Goal: Consume media (video, audio): Consume media (video, audio)

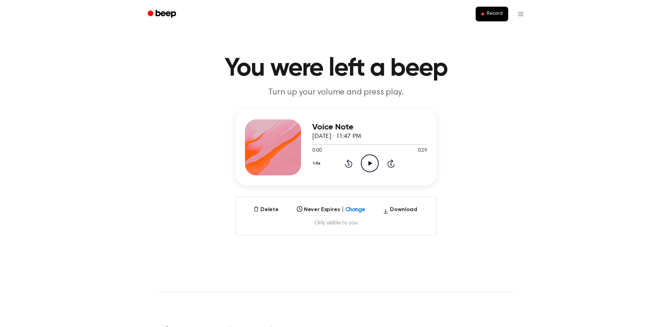
click at [369, 163] on icon at bounding box center [370, 163] width 4 height 5
drag, startPoint x: 362, startPoint y: 143, endPoint x: 320, endPoint y: 150, distance: 42.9
click at [320, 150] on div "0:14 0:29 Your browser does not support the [object Object] element." at bounding box center [369, 147] width 115 height 13
click at [312, 147] on div "Voice Note [DATE] · 11:47 PM 0:15 0:29 Your browser does not support the [objec…" at bounding box center [336, 148] width 202 height 76
drag, startPoint x: 374, startPoint y: 145, endPoint x: 312, endPoint y: 146, distance: 62.3
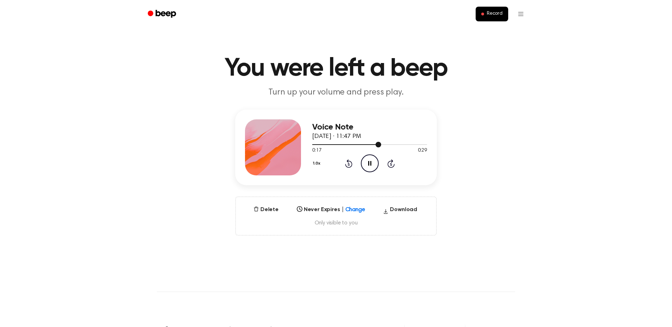
click at [312, 146] on div at bounding box center [369, 144] width 115 height 6
click at [371, 163] on icon "Pause Audio" at bounding box center [370, 163] width 18 height 18
click at [371, 163] on icon at bounding box center [370, 163] width 4 height 5
click at [371, 163] on icon "Pause Audio" at bounding box center [370, 163] width 18 height 18
click at [371, 163] on icon at bounding box center [370, 163] width 4 height 5
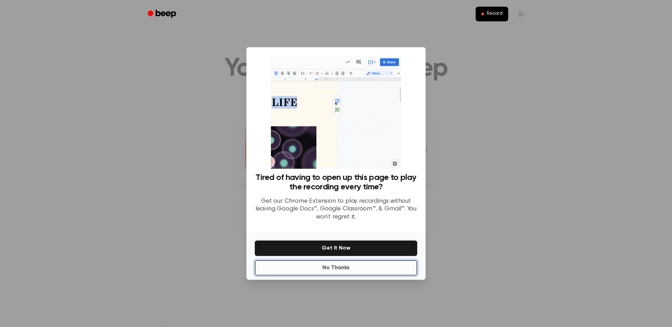
click at [313, 265] on button "No Thanks" at bounding box center [336, 267] width 162 height 15
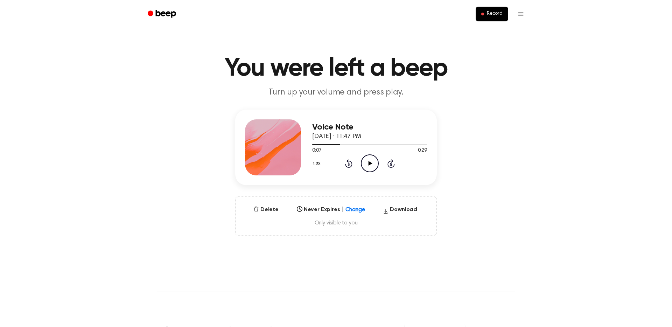
click at [371, 164] on icon "Play Audio" at bounding box center [370, 163] width 18 height 18
click at [371, 164] on icon at bounding box center [369, 163] width 3 height 5
click at [371, 164] on icon "Play Audio" at bounding box center [370, 163] width 18 height 18
click at [371, 164] on icon at bounding box center [369, 163] width 3 height 5
click at [371, 164] on icon "Play Audio" at bounding box center [370, 163] width 18 height 18
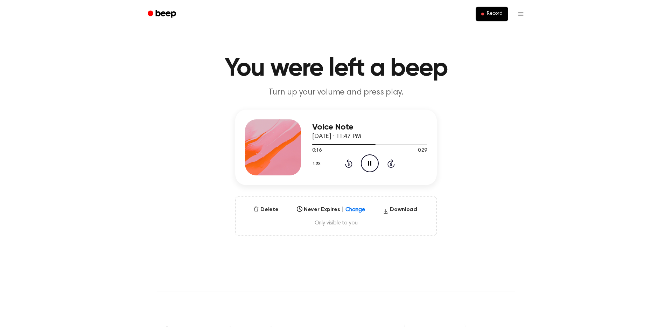
click at [371, 164] on icon at bounding box center [369, 163] width 3 height 5
click at [371, 164] on icon "Play Audio" at bounding box center [370, 163] width 18 height 18
click at [371, 164] on icon at bounding box center [369, 163] width 3 height 5
click at [380, 144] on div at bounding box center [369, 144] width 115 height 6
click at [369, 165] on icon at bounding box center [370, 163] width 4 height 5
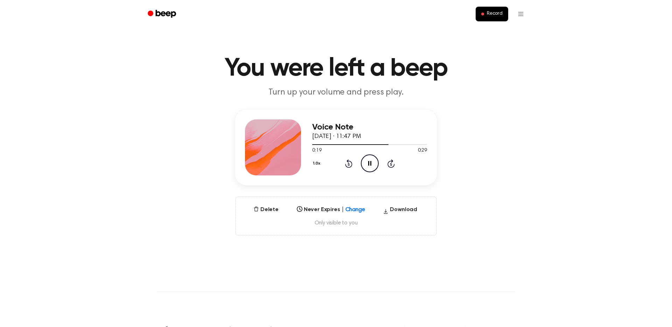
click at [369, 165] on icon at bounding box center [369, 163] width 3 height 5
click at [369, 165] on icon at bounding box center [370, 163] width 4 height 5
click at [369, 165] on icon at bounding box center [369, 163] width 3 height 5
click at [369, 165] on icon at bounding box center [370, 163] width 4 height 5
click at [369, 165] on icon at bounding box center [369, 163] width 3 height 5
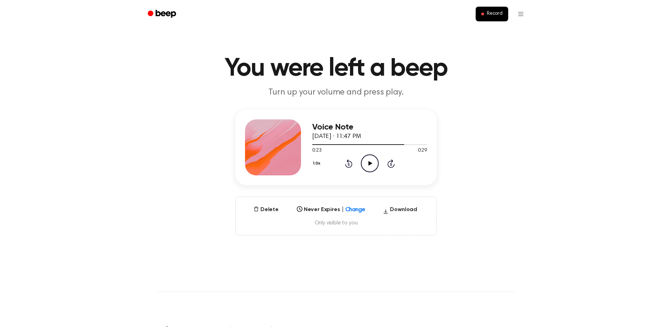
click at [455, 74] on h1 "You were left a beep" at bounding box center [336, 68] width 358 height 25
